Goal: Task Accomplishment & Management: Complete application form

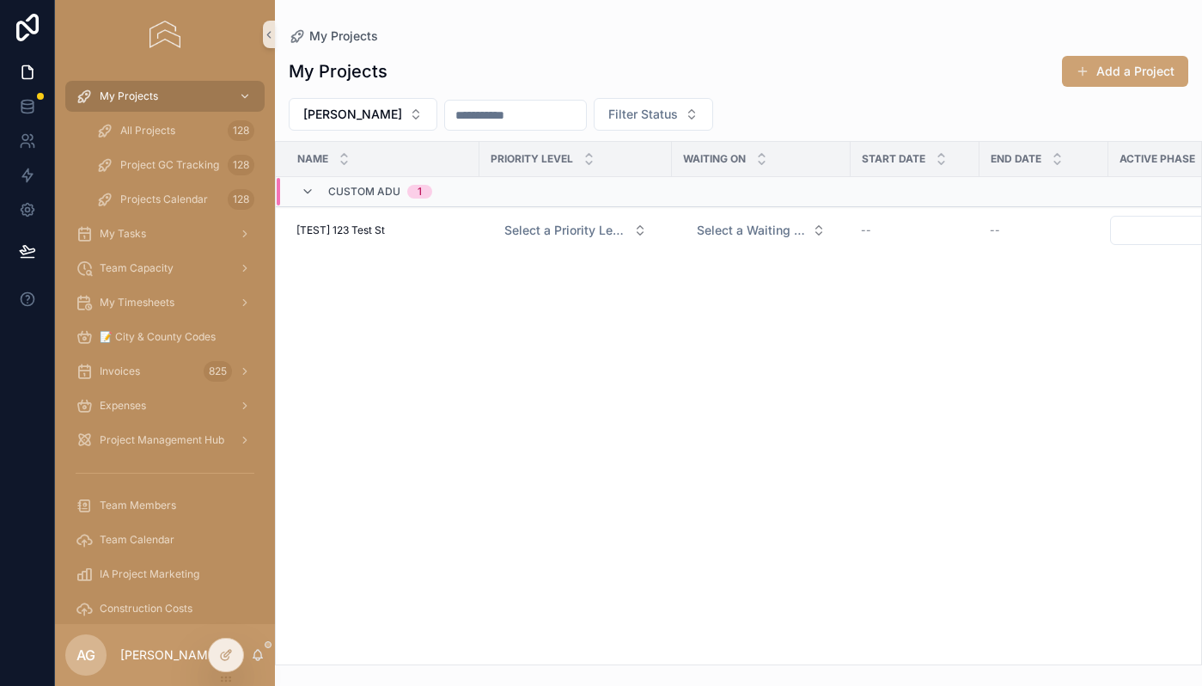
click at [191, 32] on link "scrollable content" at bounding box center [164, 35] width 199 height 28
click at [153, 43] on img "scrollable content" at bounding box center [165, 35] width 30 height 28
click at [143, 410] on span "Expenses" at bounding box center [123, 406] width 46 height 14
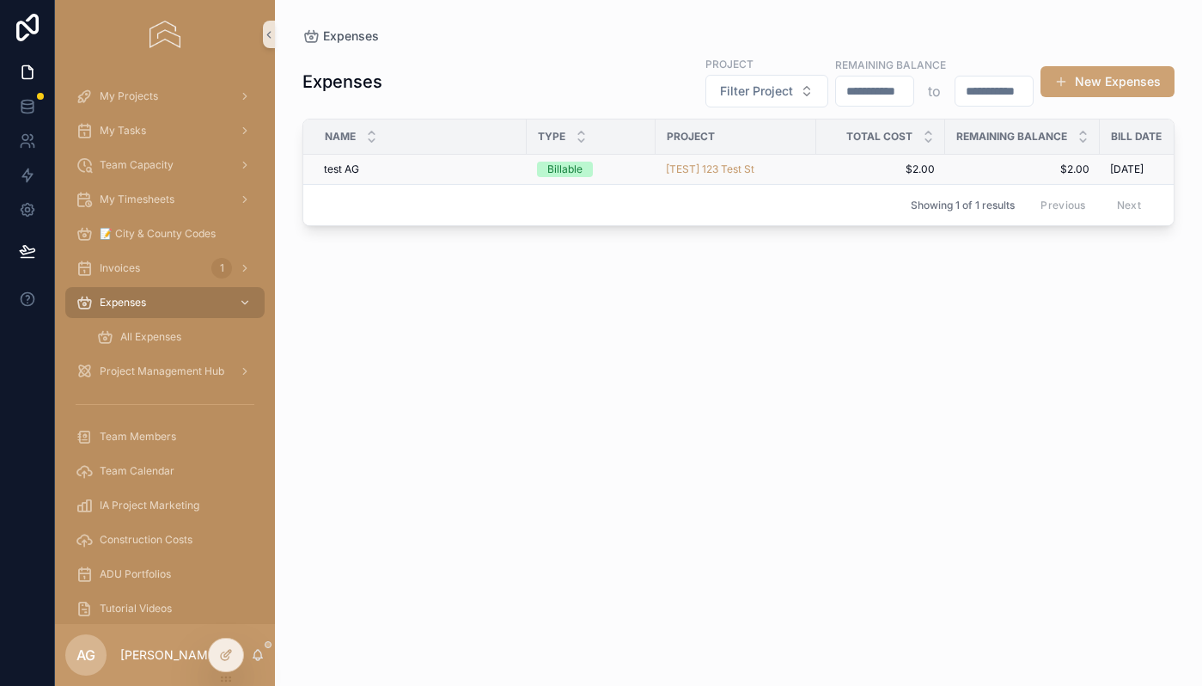
click at [478, 171] on div "test AG test AG" at bounding box center [420, 169] width 193 height 14
click at [1079, 85] on button "New Expenses" at bounding box center [1108, 81] width 134 height 31
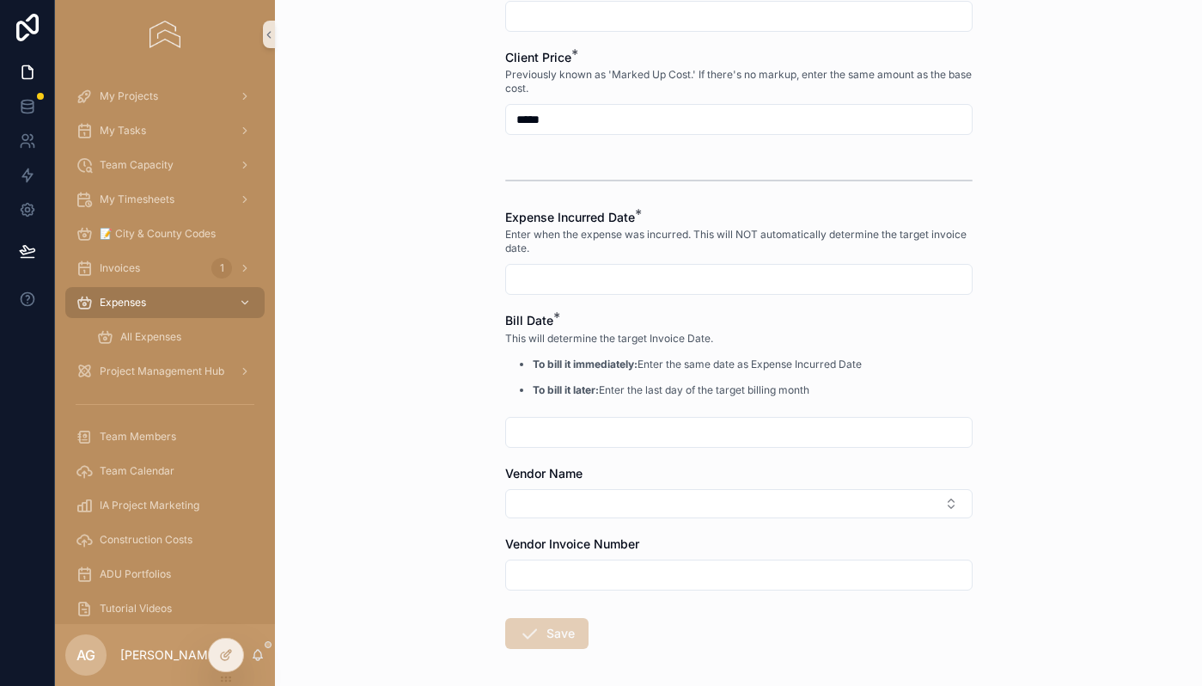
scroll to position [648, 0]
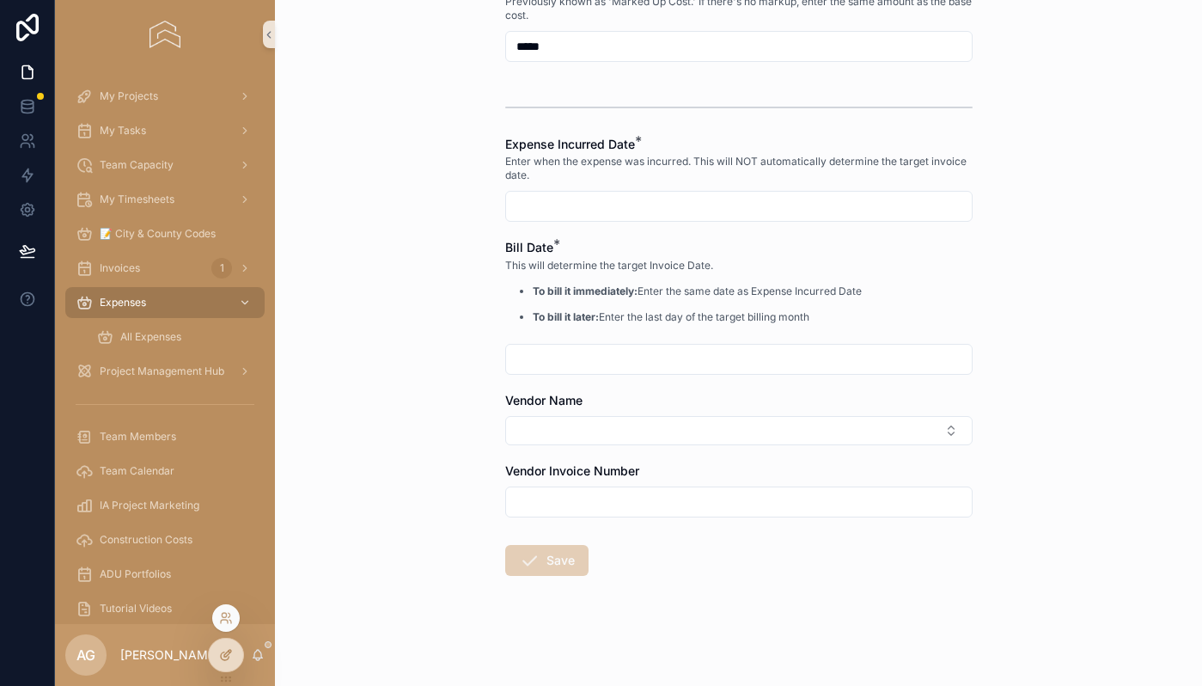
click at [217, 663] on div at bounding box center [226, 655] width 34 height 33
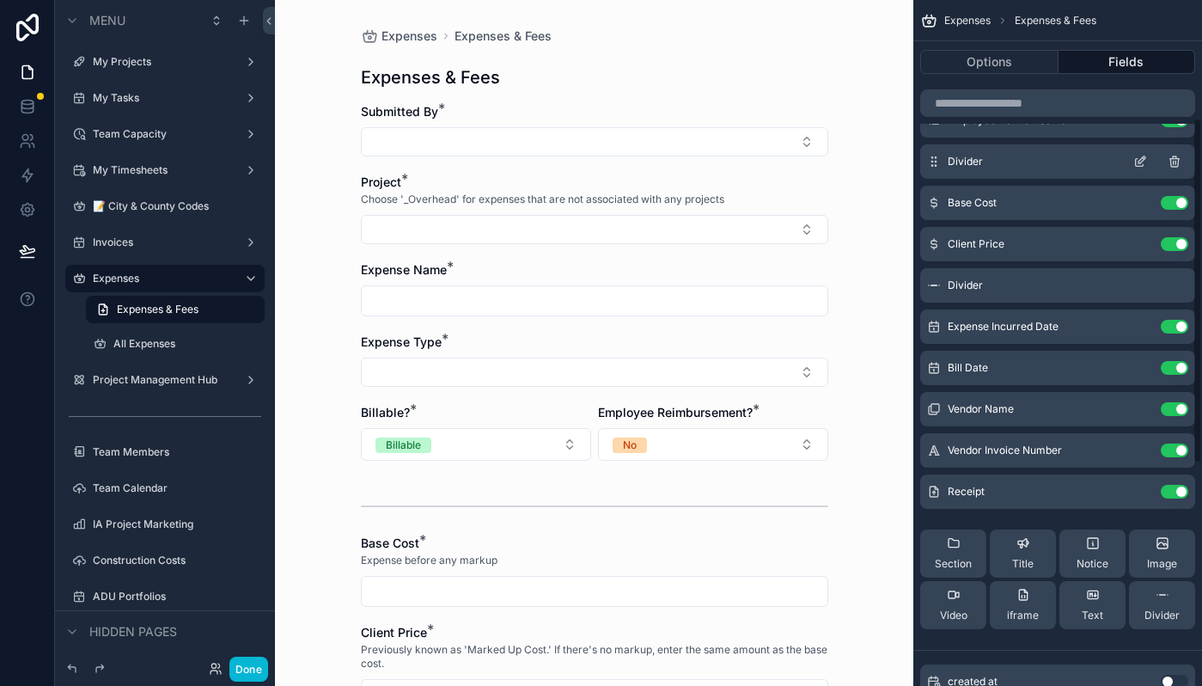
scroll to position [235, 0]
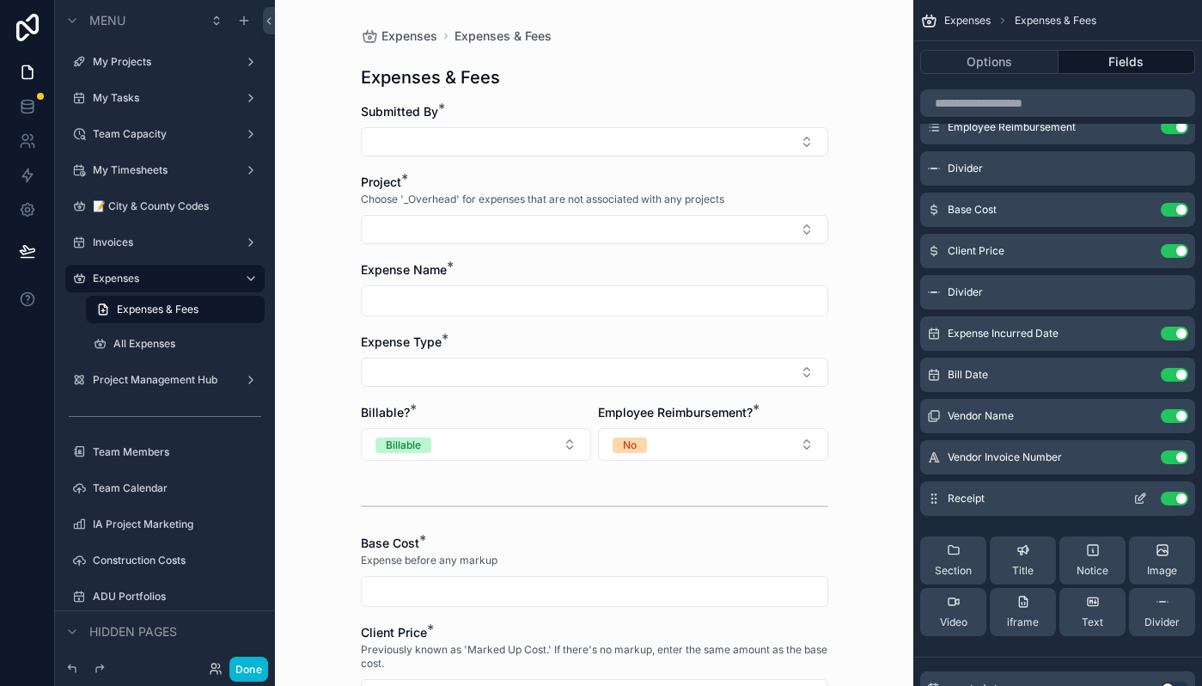
click at [1137, 499] on icon "scrollable content" at bounding box center [1141, 499] width 14 height 14
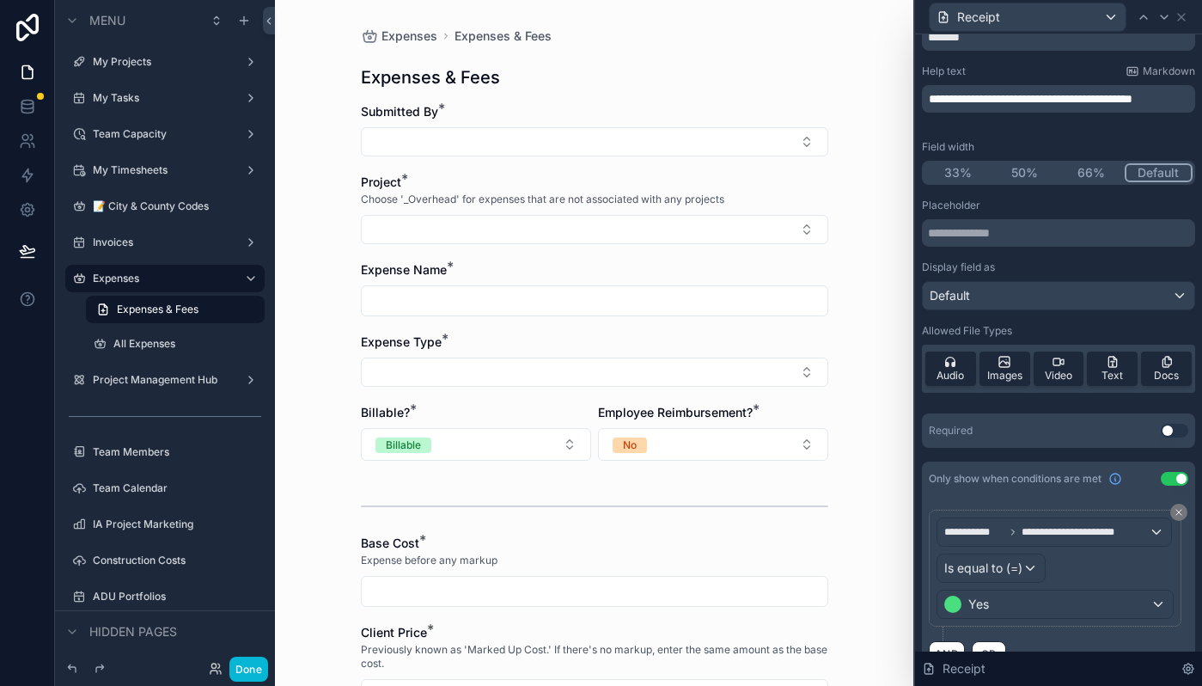
scroll to position [74, 0]
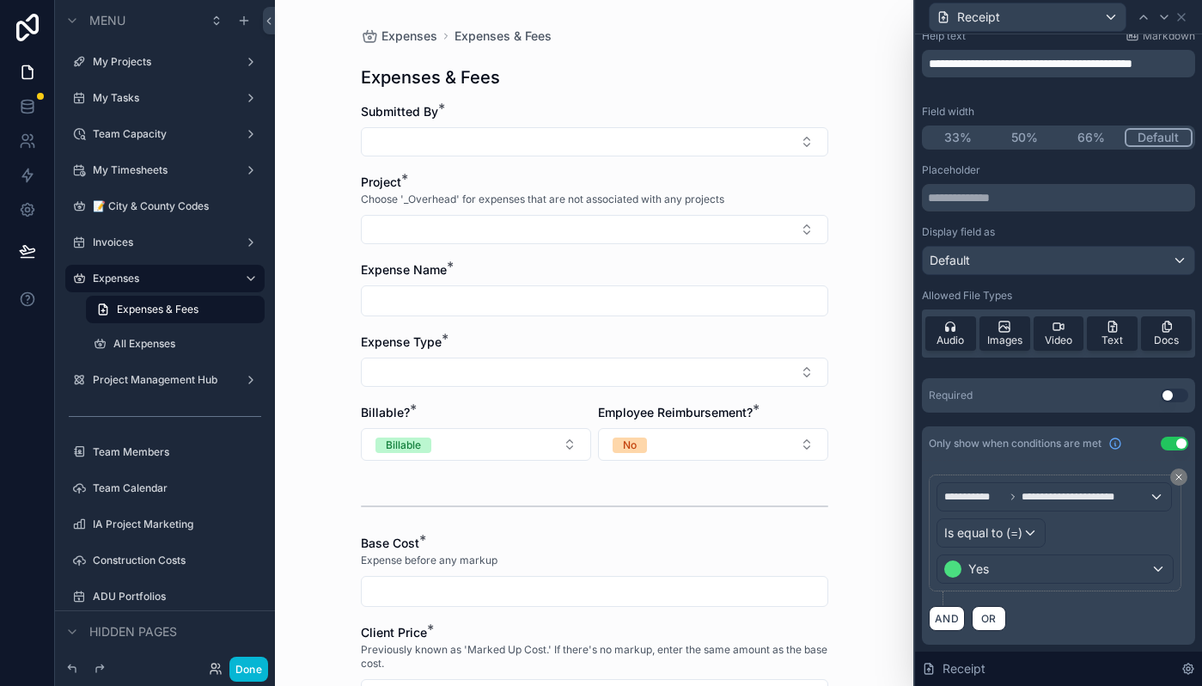
click at [1176, 444] on button "Use setting" at bounding box center [1175, 444] width 28 height 14
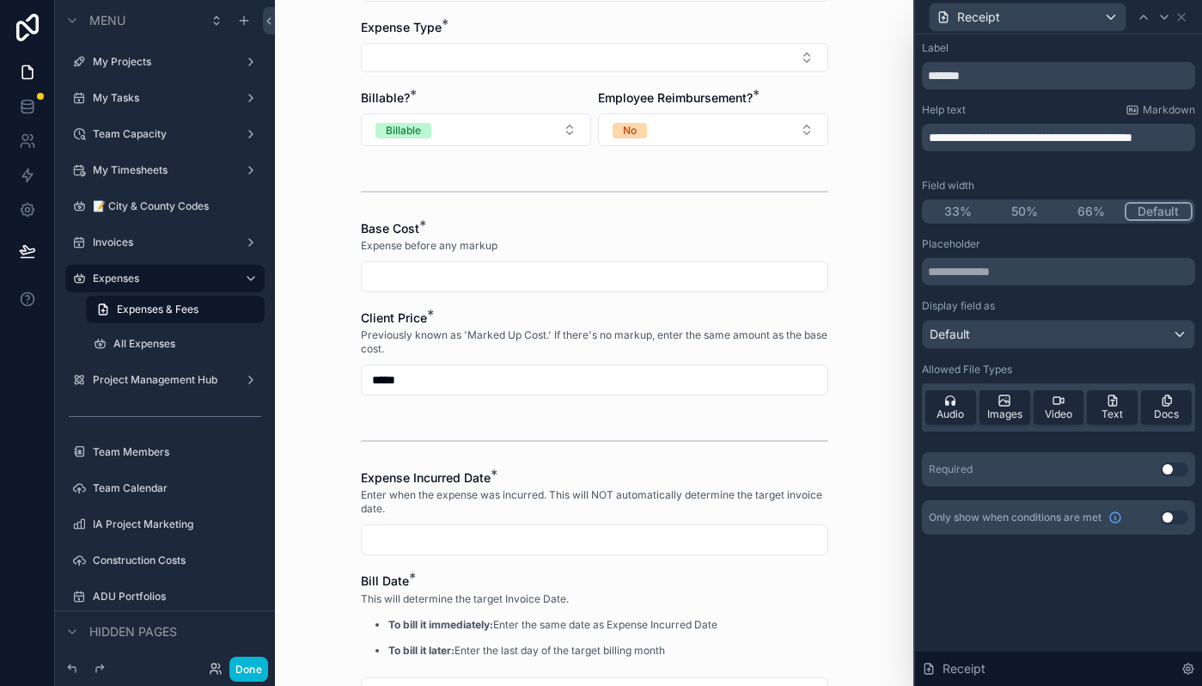
scroll to position [0, 0]
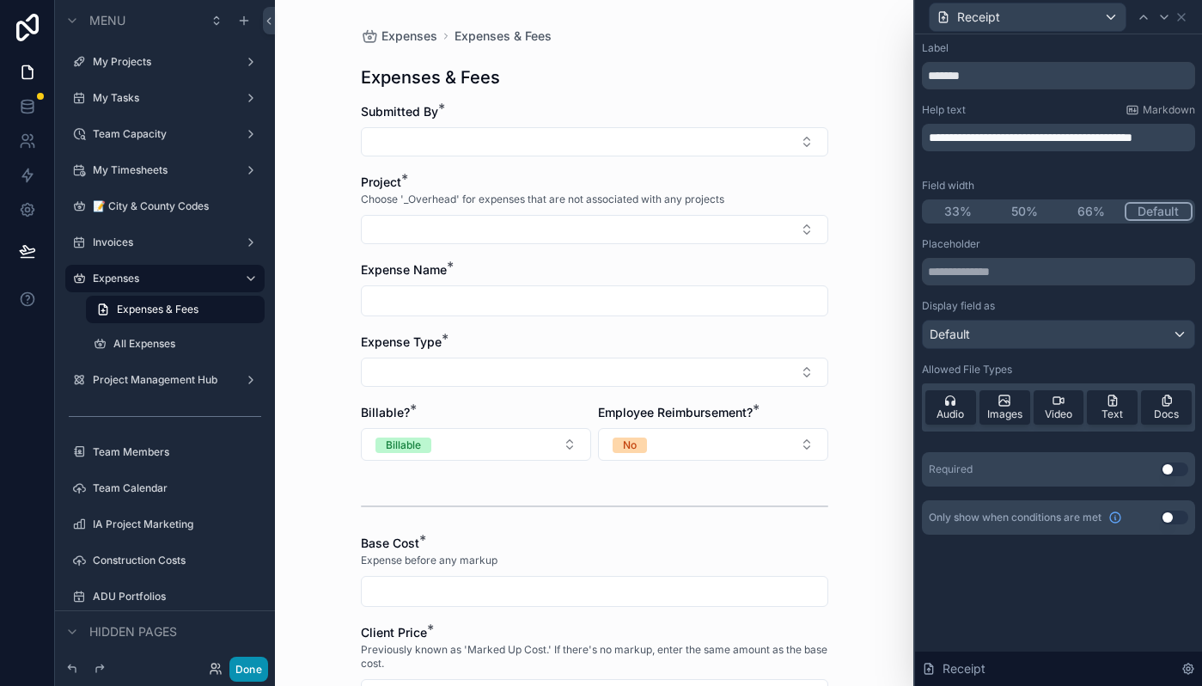
click at [248, 670] on button "Done" at bounding box center [248, 669] width 39 height 25
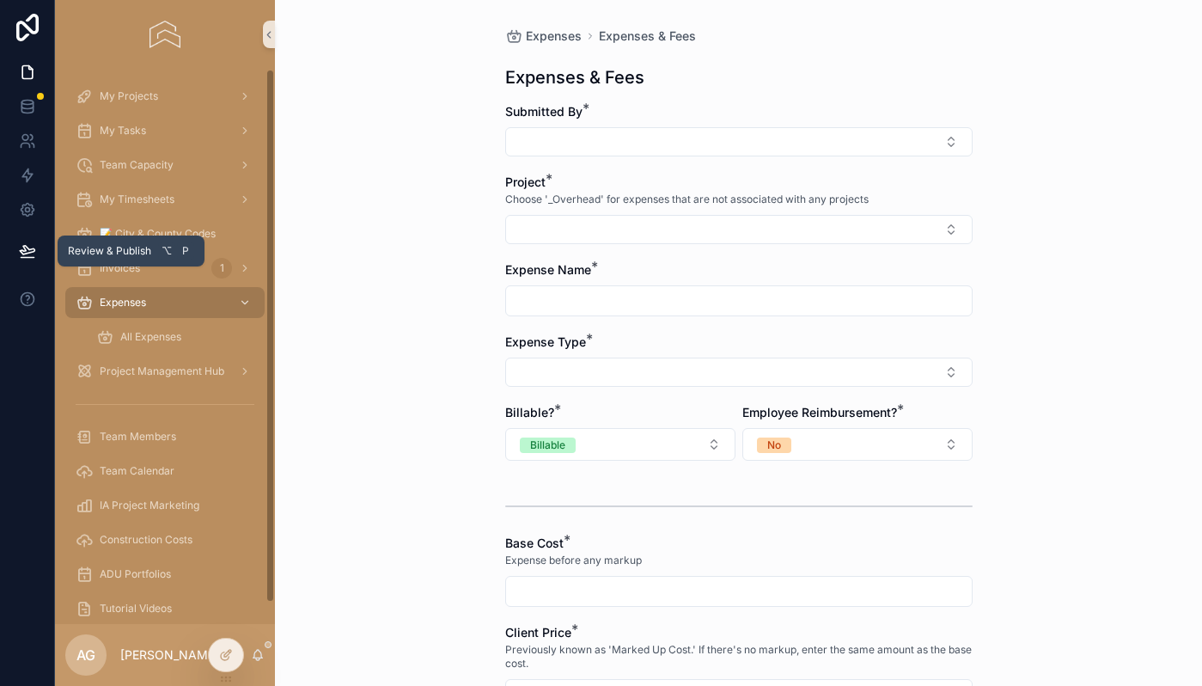
click at [26, 248] on icon at bounding box center [27, 250] width 17 height 17
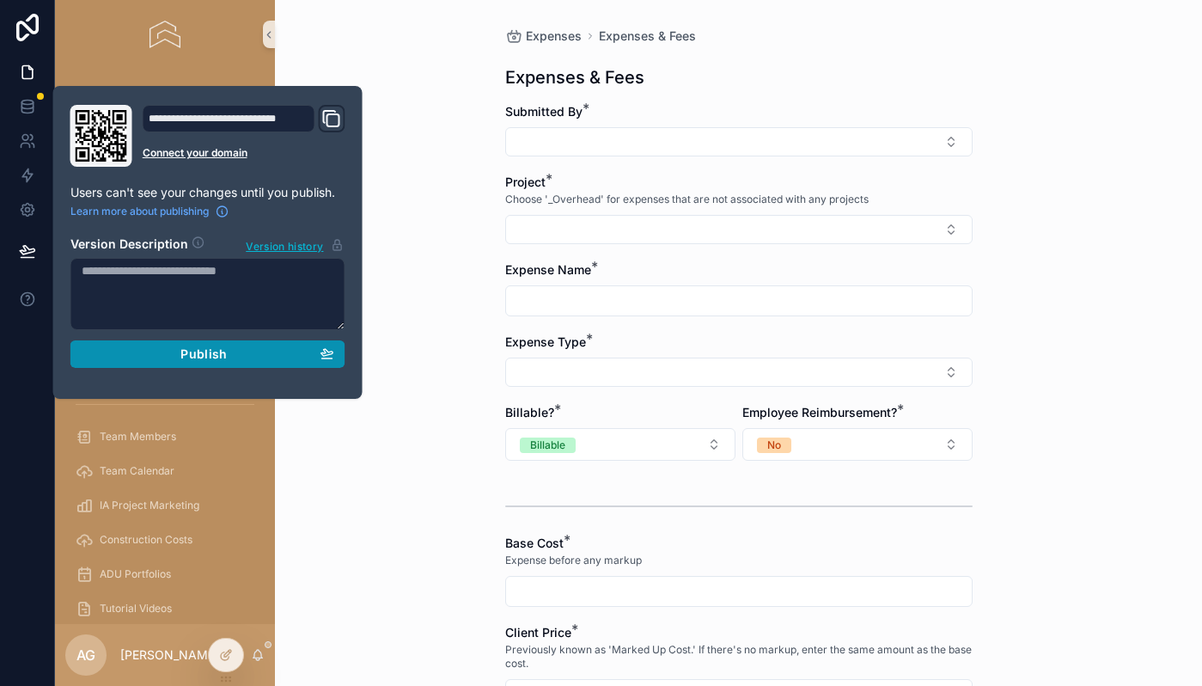
click at [205, 361] on span "Publish" at bounding box center [203, 353] width 46 height 15
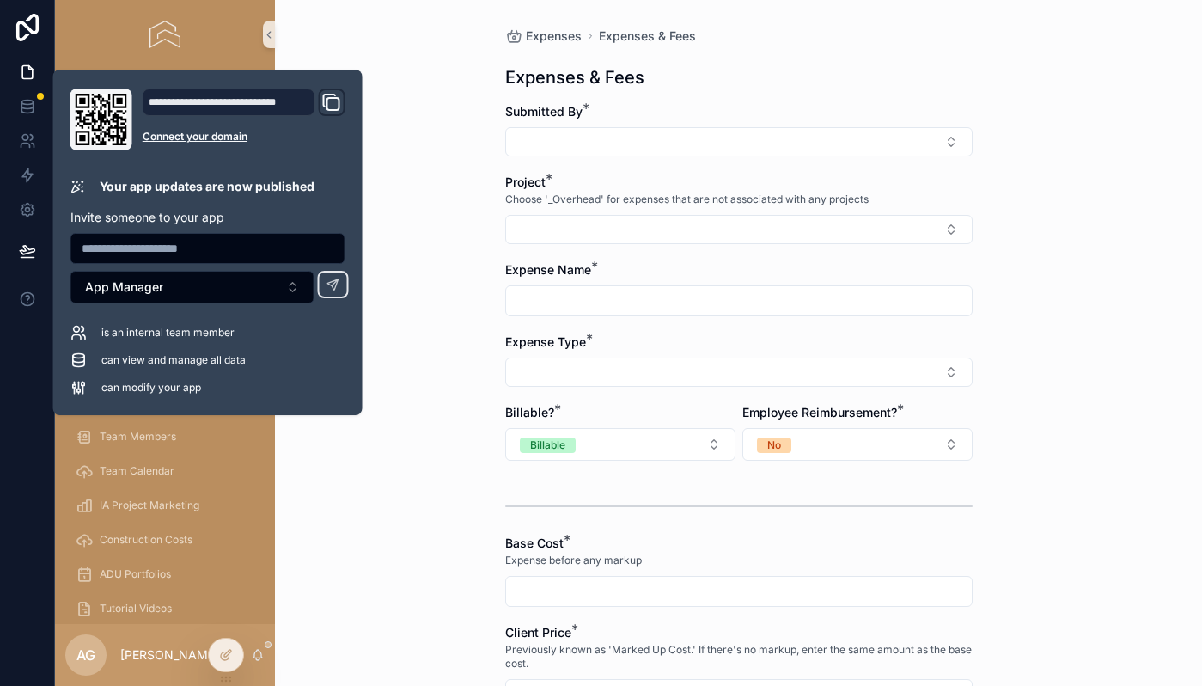
click at [424, 428] on div "Expenses Expenses & Fees Expenses & Fees Submitted By * Project * Choose '_Over…" at bounding box center [738, 343] width 927 height 686
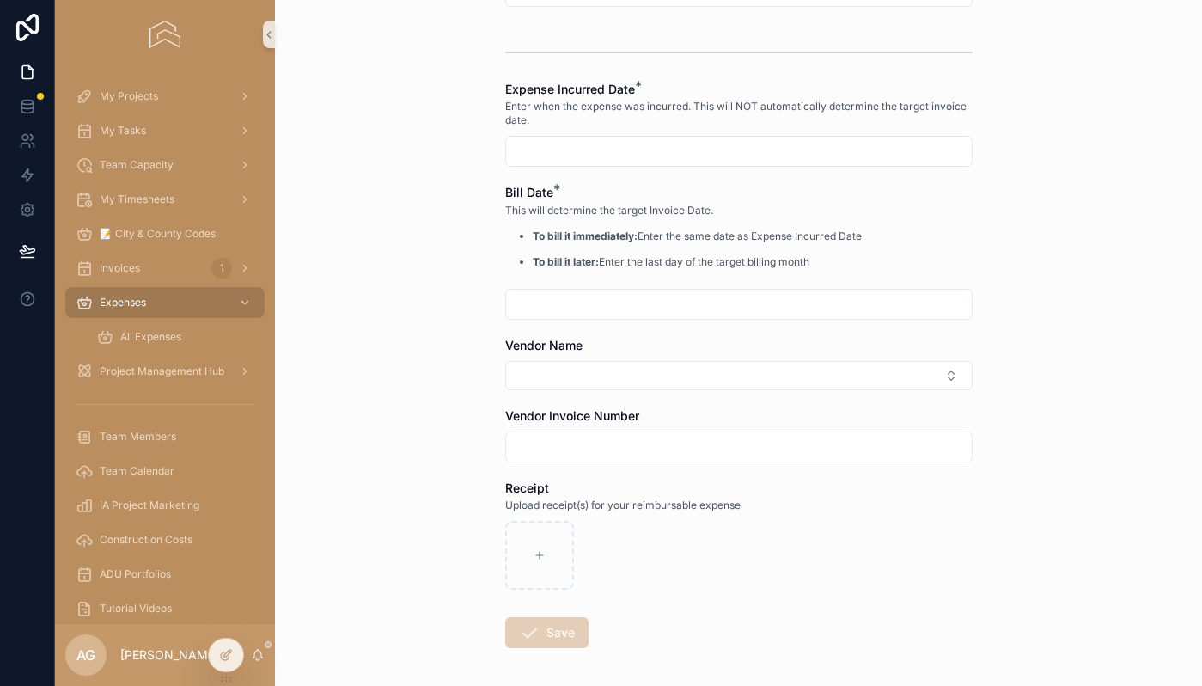
scroll to position [775, 0]
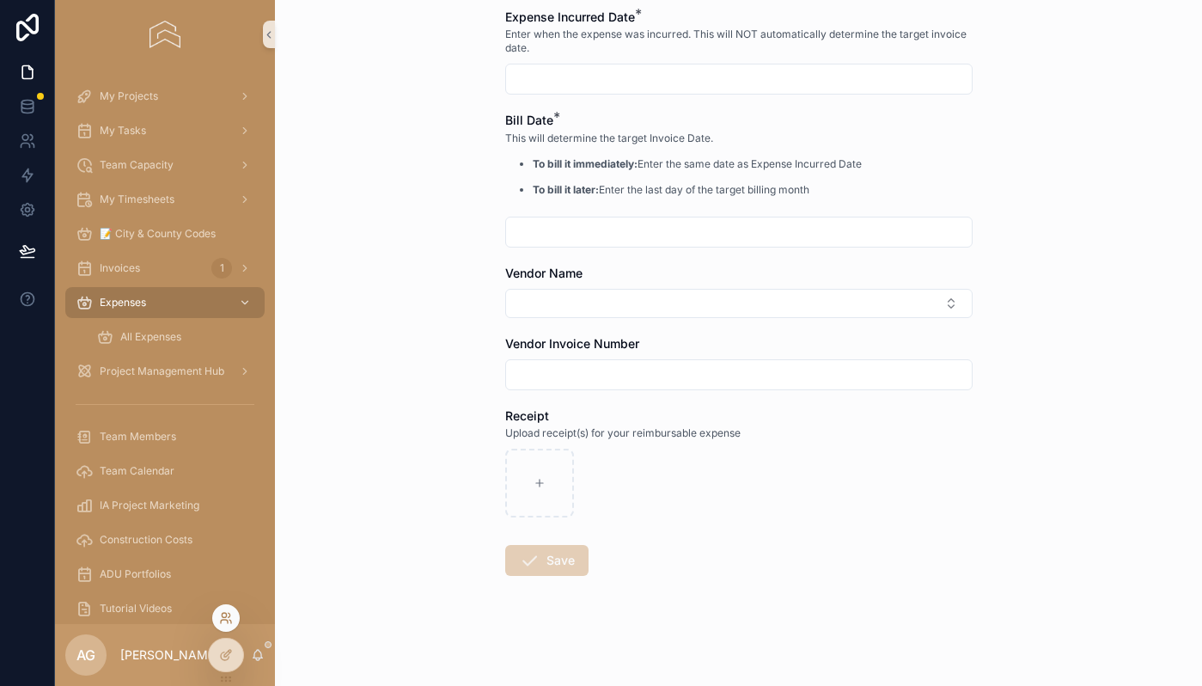
click at [229, 617] on icon at bounding box center [226, 618] width 14 height 14
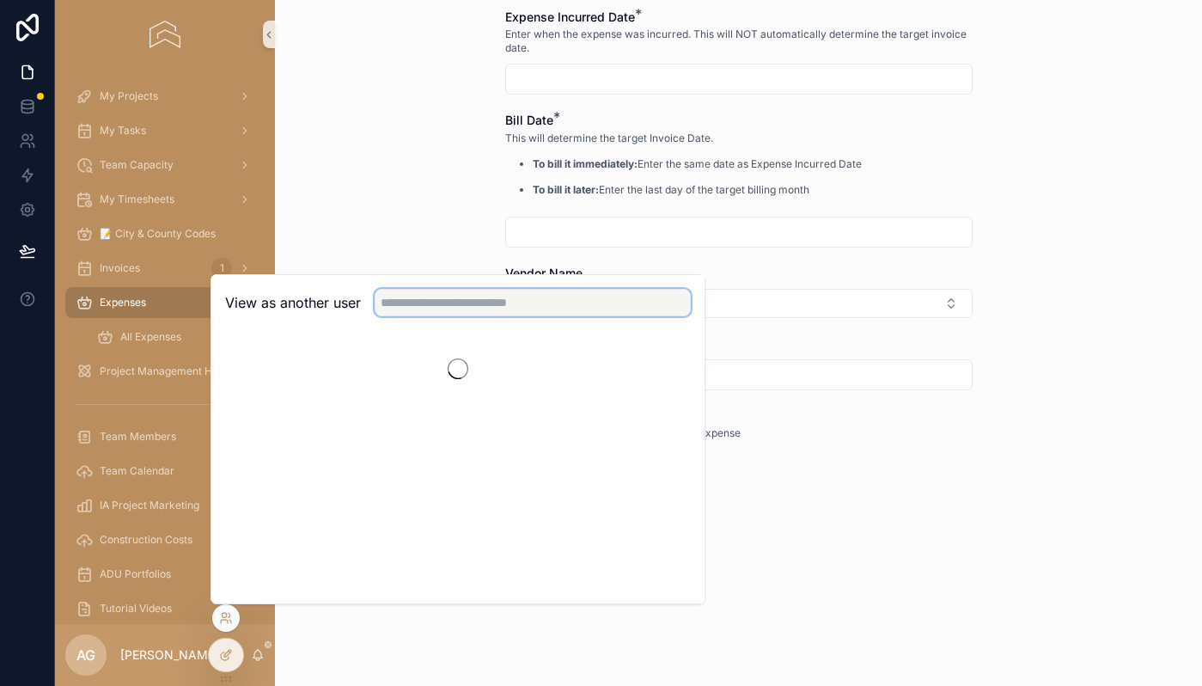
click at [455, 309] on input "text" at bounding box center [533, 303] width 316 height 28
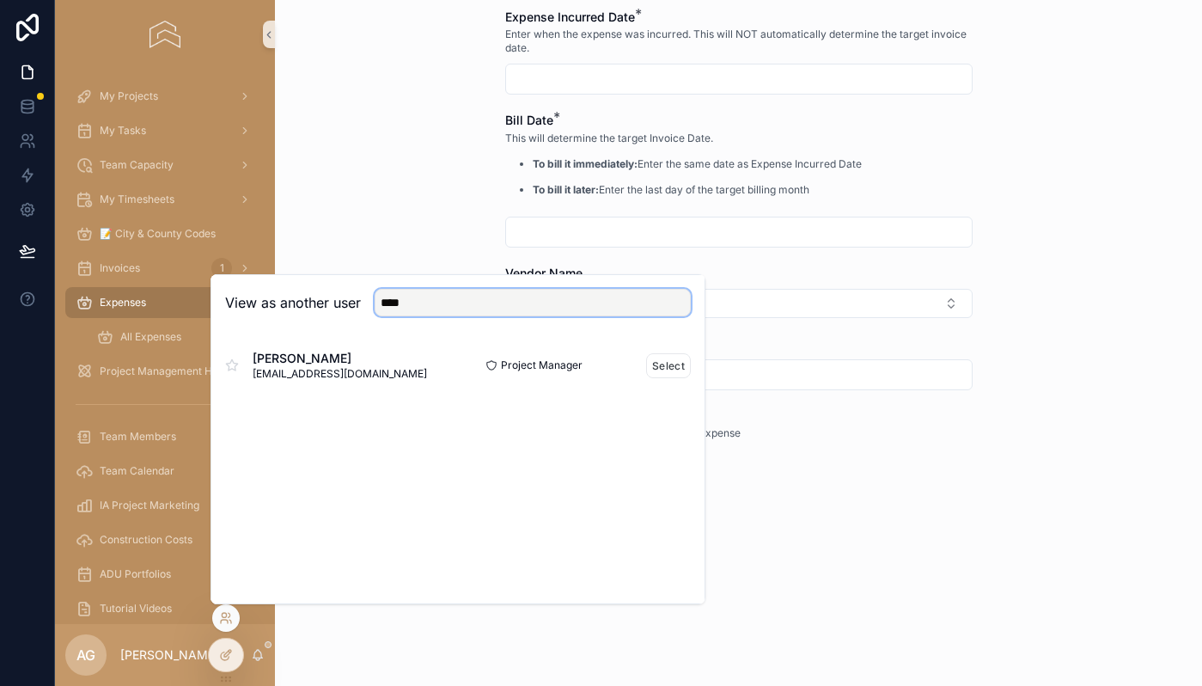
type input "****"
click at [427, 358] on div "Phil Lee phil@inspiredadus.com" at bounding box center [341, 365] width 233 height 31
click at [659, 366] on button "Select" at bounding box center [668, 365] width 45 height 25
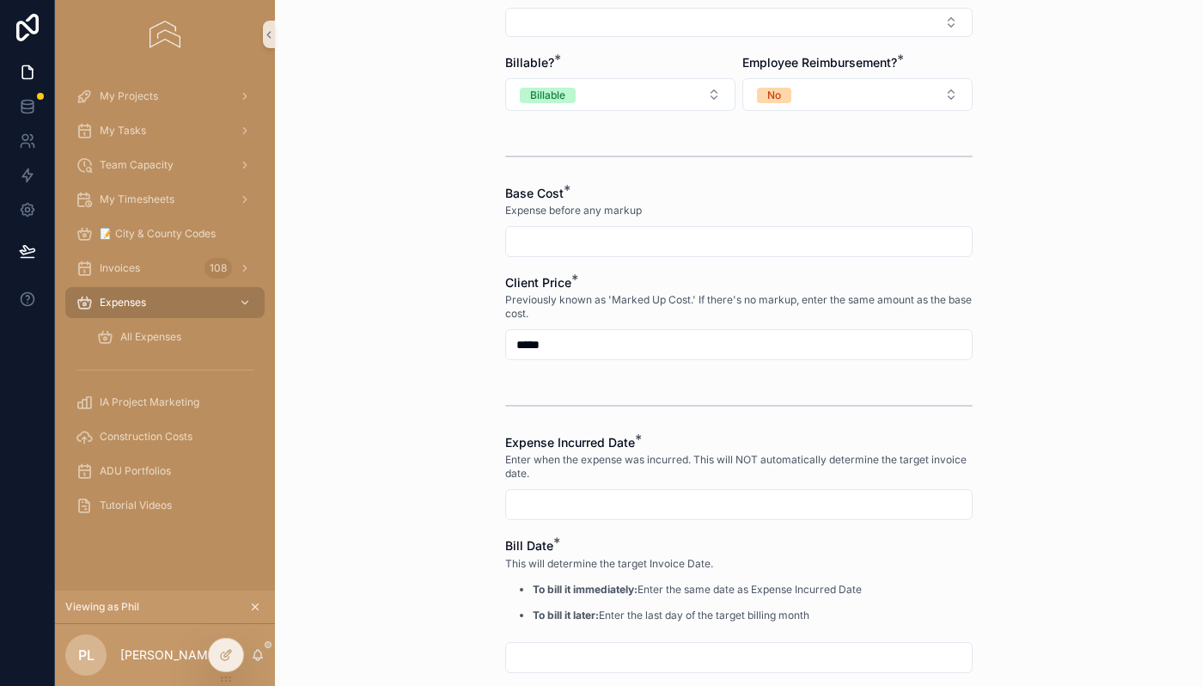
scroll to position [775, 0]
